Goal: Task Accomplishment & Management: Use online tool/utility

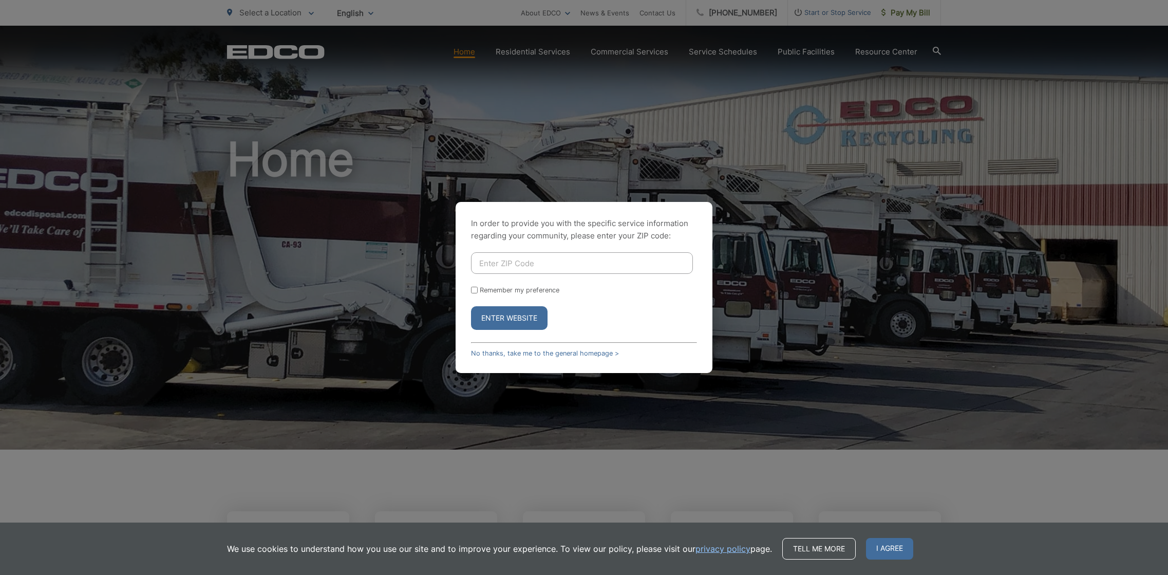
click at [554, 264] on input "Enter ZIP Code" at bounding box center [582, 263] width 222 height 22
type input "92082"
click at [477, 289] on input "Remember my preference" at bounding box center [474, 290] width 7 height 7
checkbox input "true"
drag, startPoint x: 491, startPoint y: 321, endPoint x: 502, endPoint y: 323, distance: 11.5
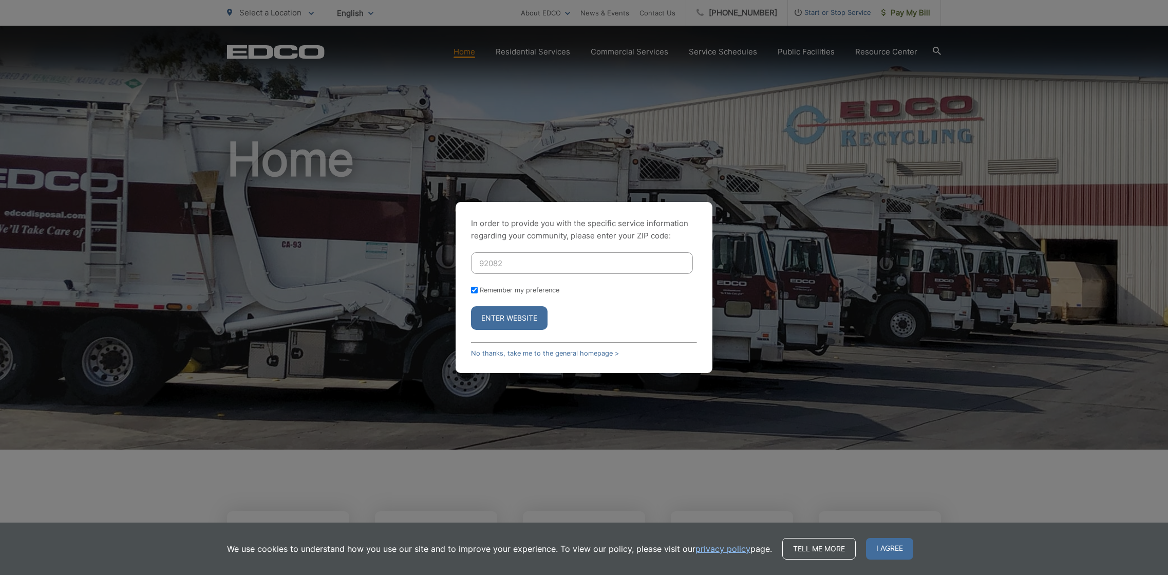
click at [492, 321] on button "Enter Website" at bounding box center [509, 318] width 77 height 24
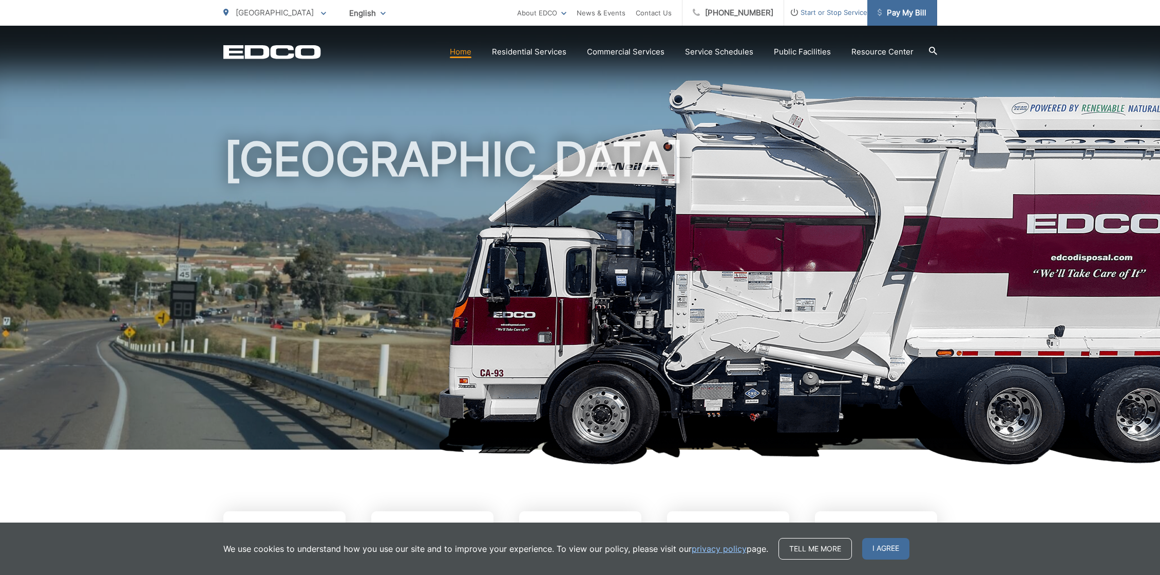
click at [914, 18] on span "Pay My Bill" at bounding box center [902, 13] width 49 height 12
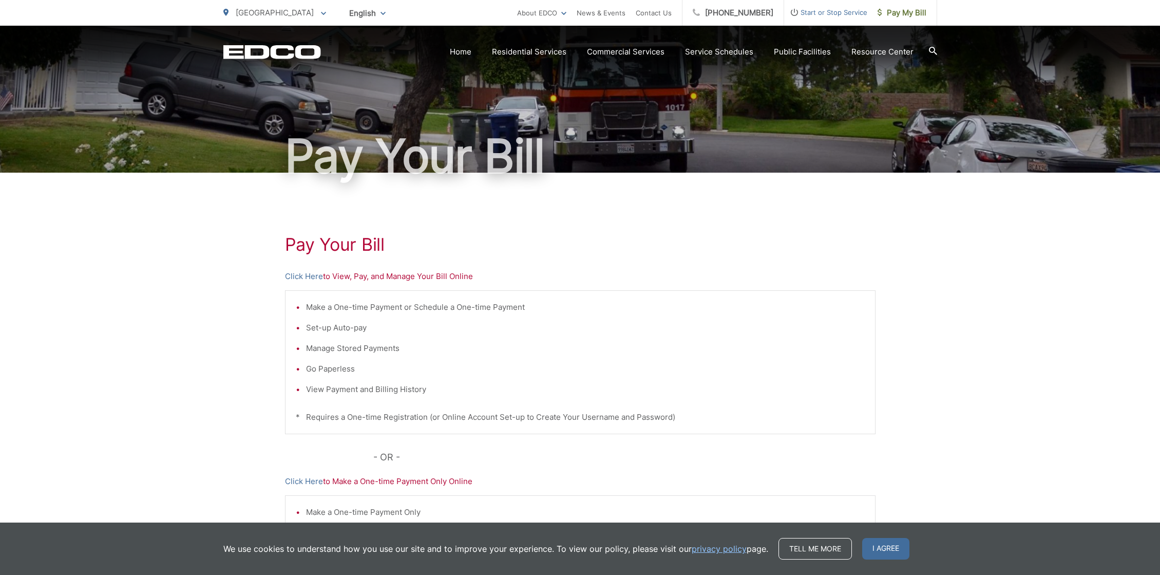
scroll to position [51, 0]
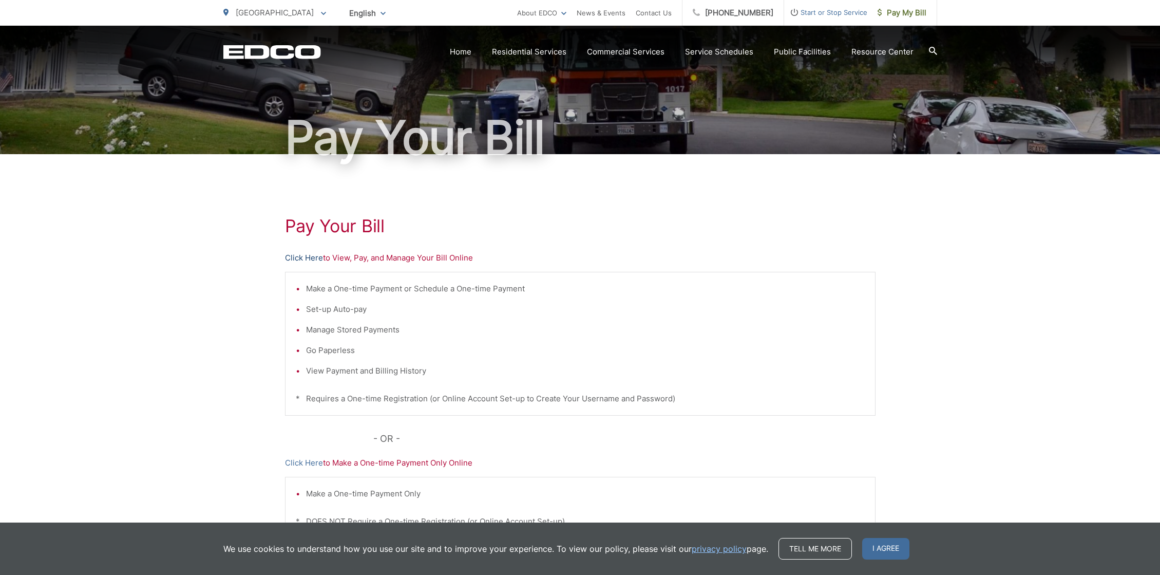
click at [305, 258] on link "Click Here" at bounding box center [304, 258] width 38 height 12
